Goal: Information Seeking & Learning: Find specific fact

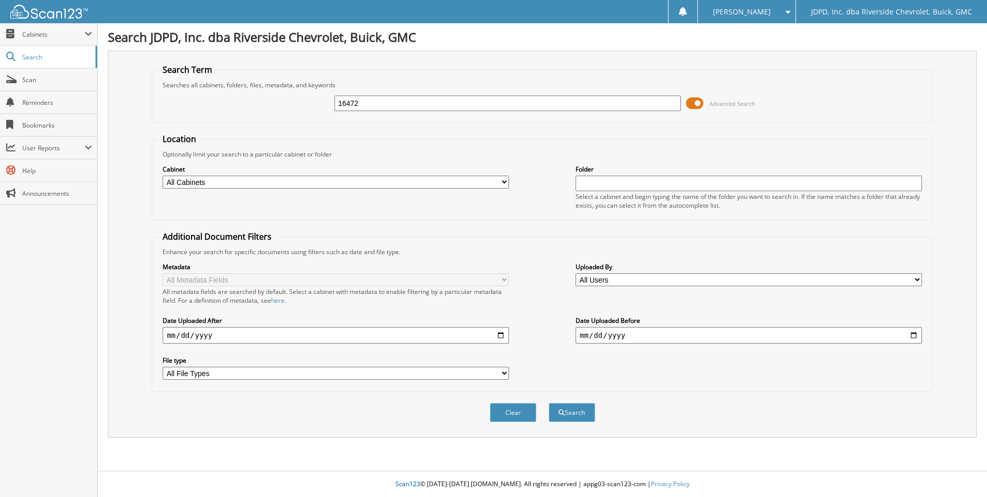
type input "16472"
click at [549, 403] on button "Search" at bounding box center [572, 412] width 46 height 19
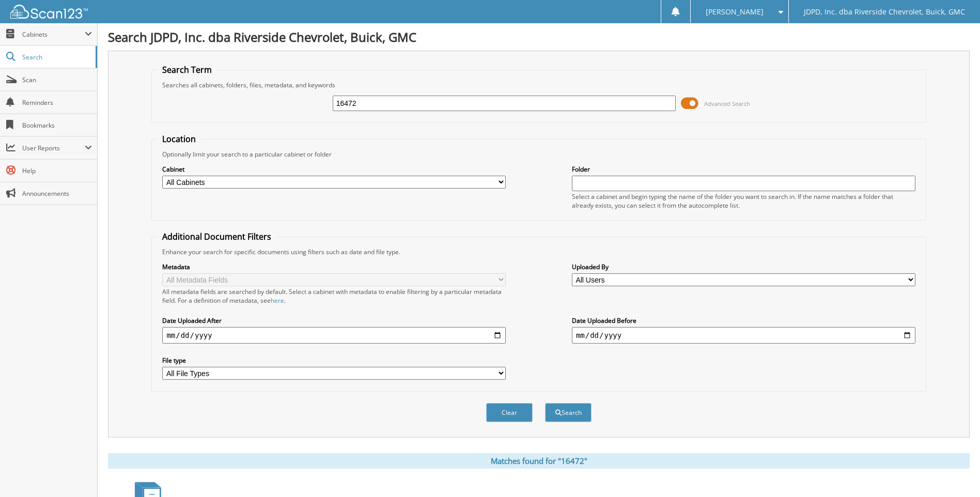
drag, startPoint x: 406, startPoint y: 106, endPoint x: 28, endPoint y: 4, distance: 391.1
type input "7109325"
click at [545, 403] on button "Search" at bounding box center [568, 412] width 46 height 19
